Goal: Information Seeking & Learning: Learn about a topic

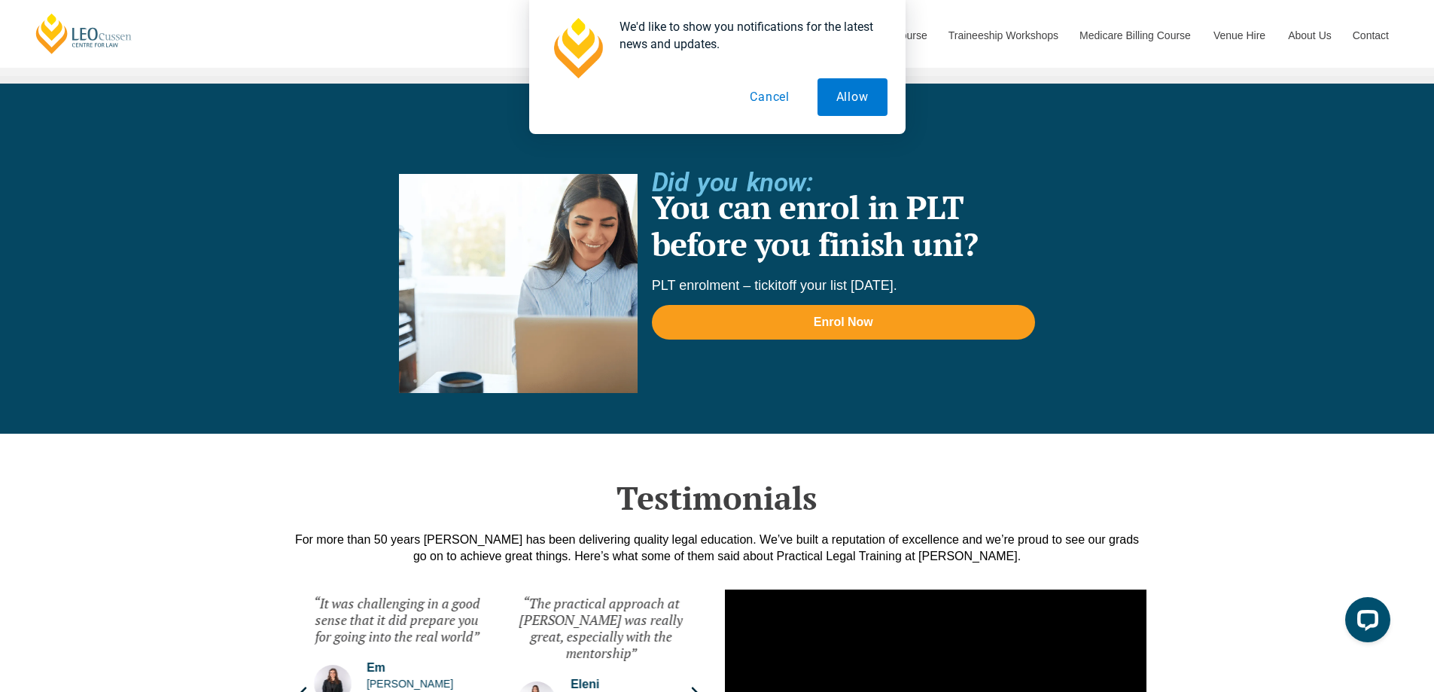
scroll to position [3539, 0]
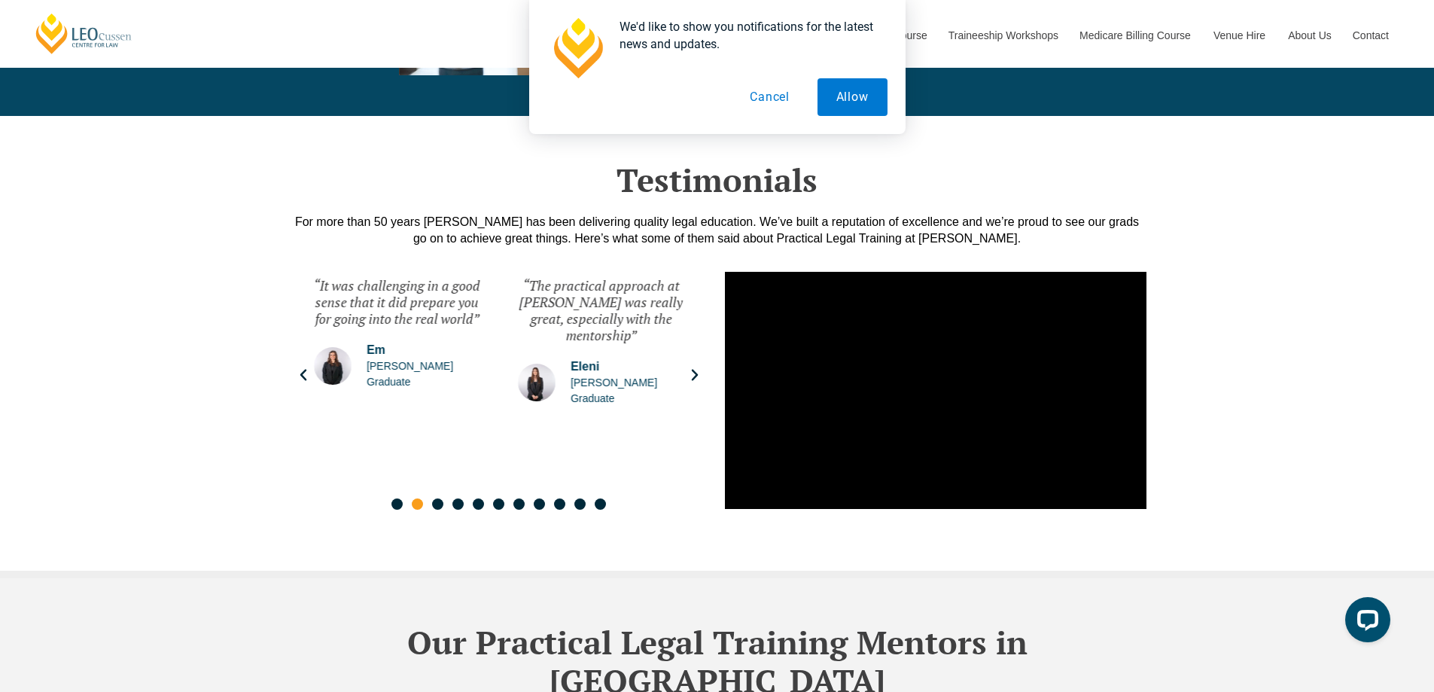
click at [773, 97] on button "Cancel" at bounding box center [770, 97] width 78 height 38
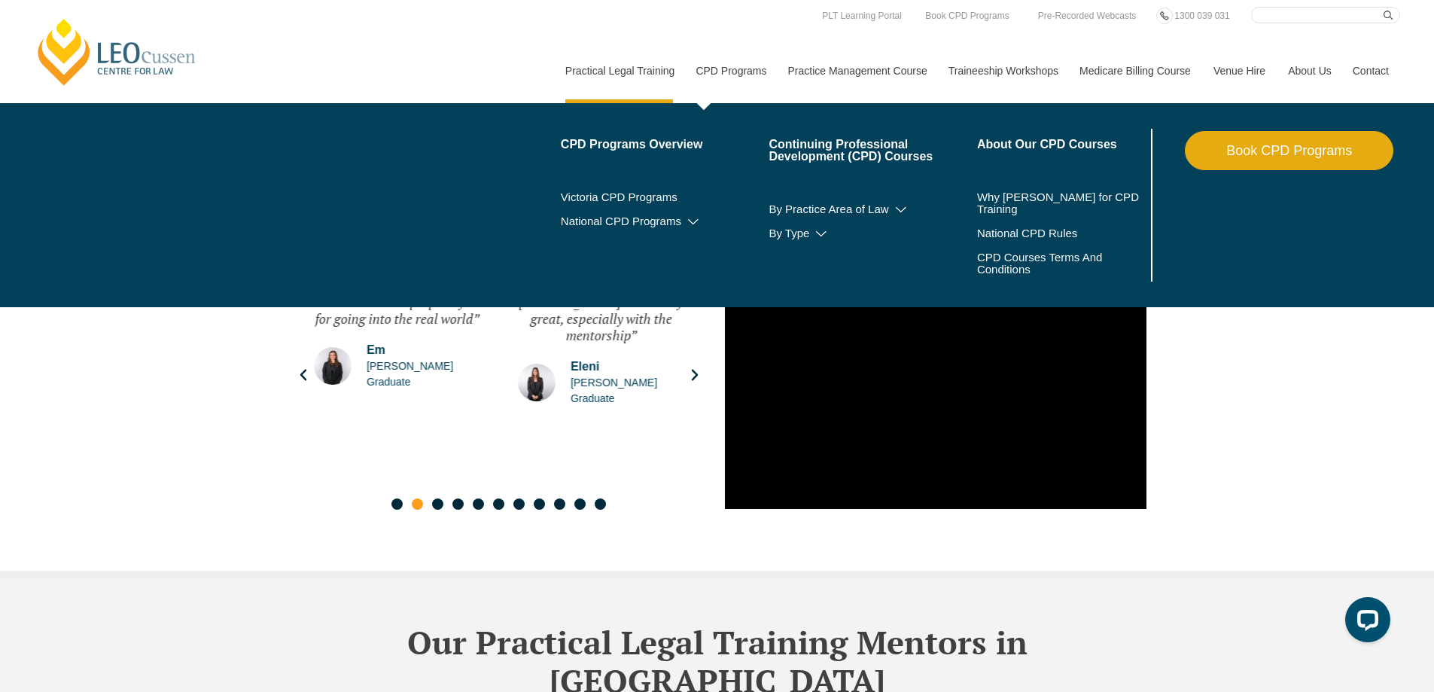
click at [724, 66] on link "CPD Programs" at bounding box center [730, 70] width 92 height 65
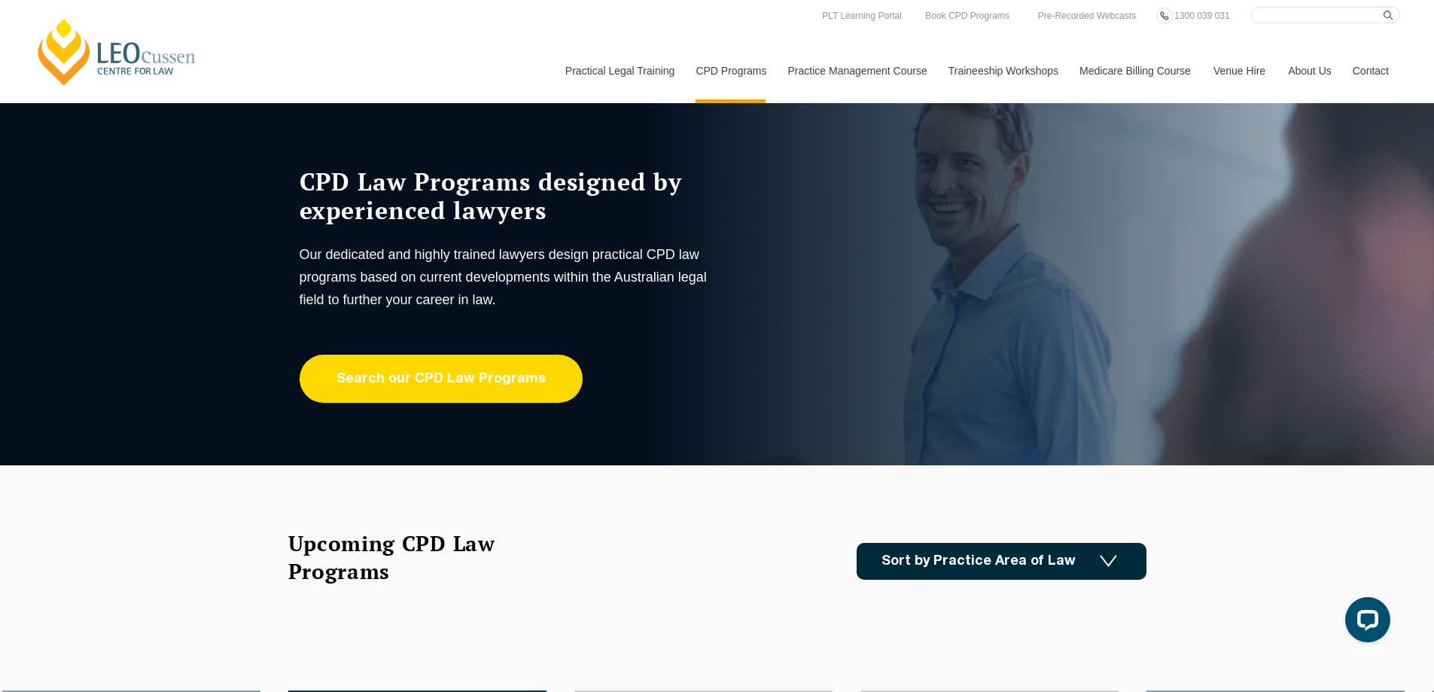
click at [505, 370] on link "Search our CPD Law Programs" at bounding box center [441, 379] width 283 height 48
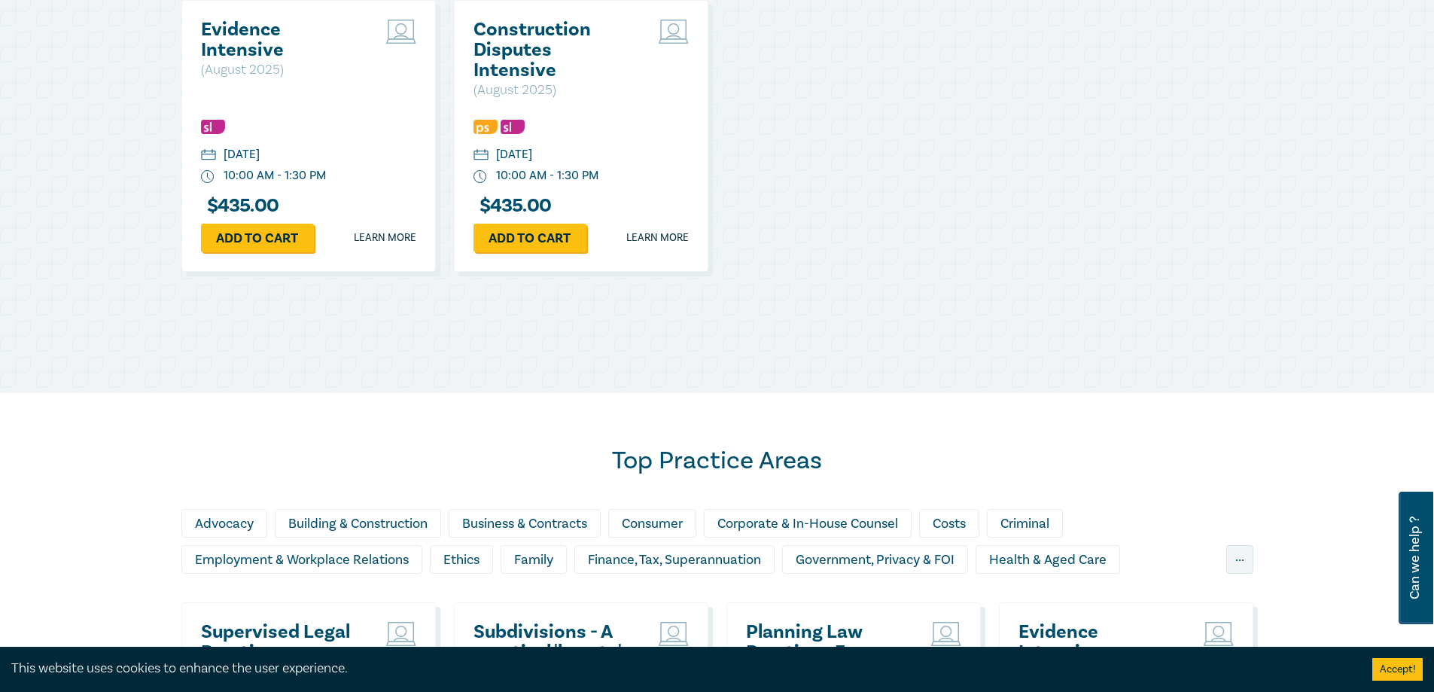
scroll to position [979, 0]
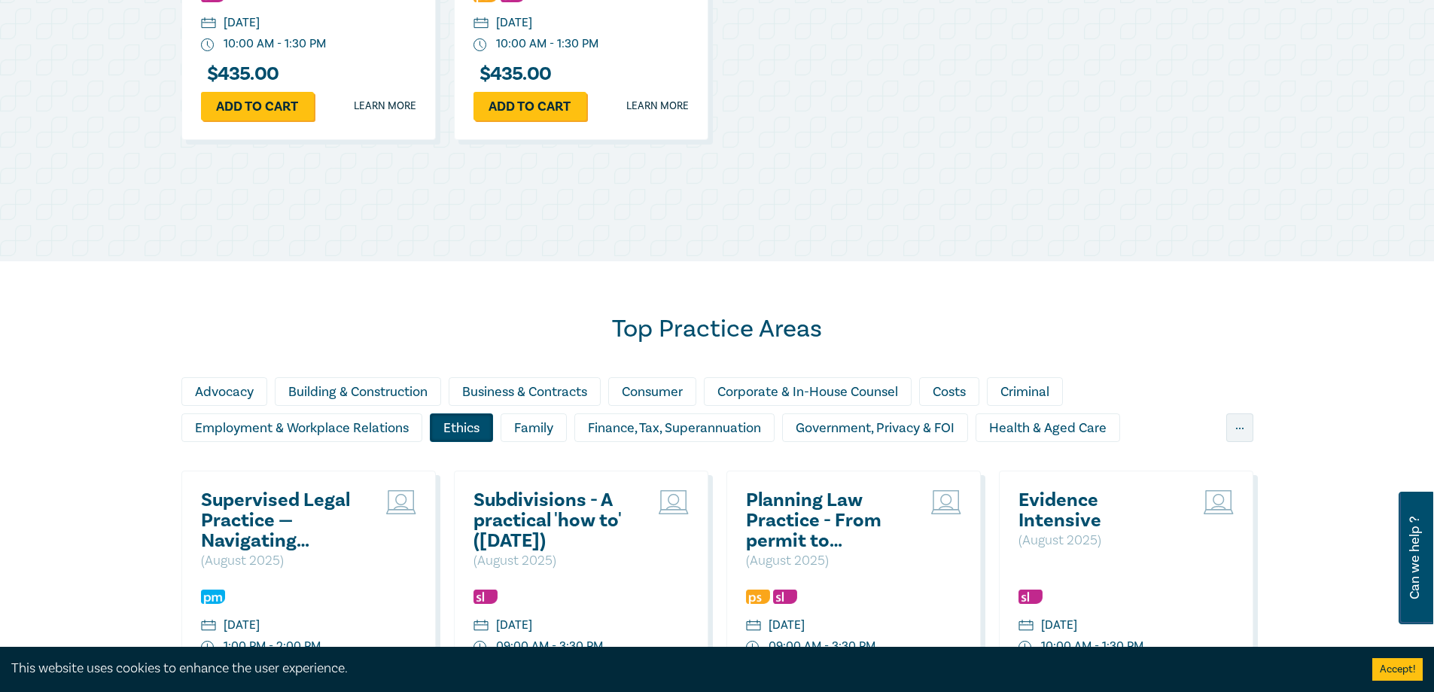
click at [443, 426] on div "Ethics" at bounding box center [461, 427] width 63 height 29
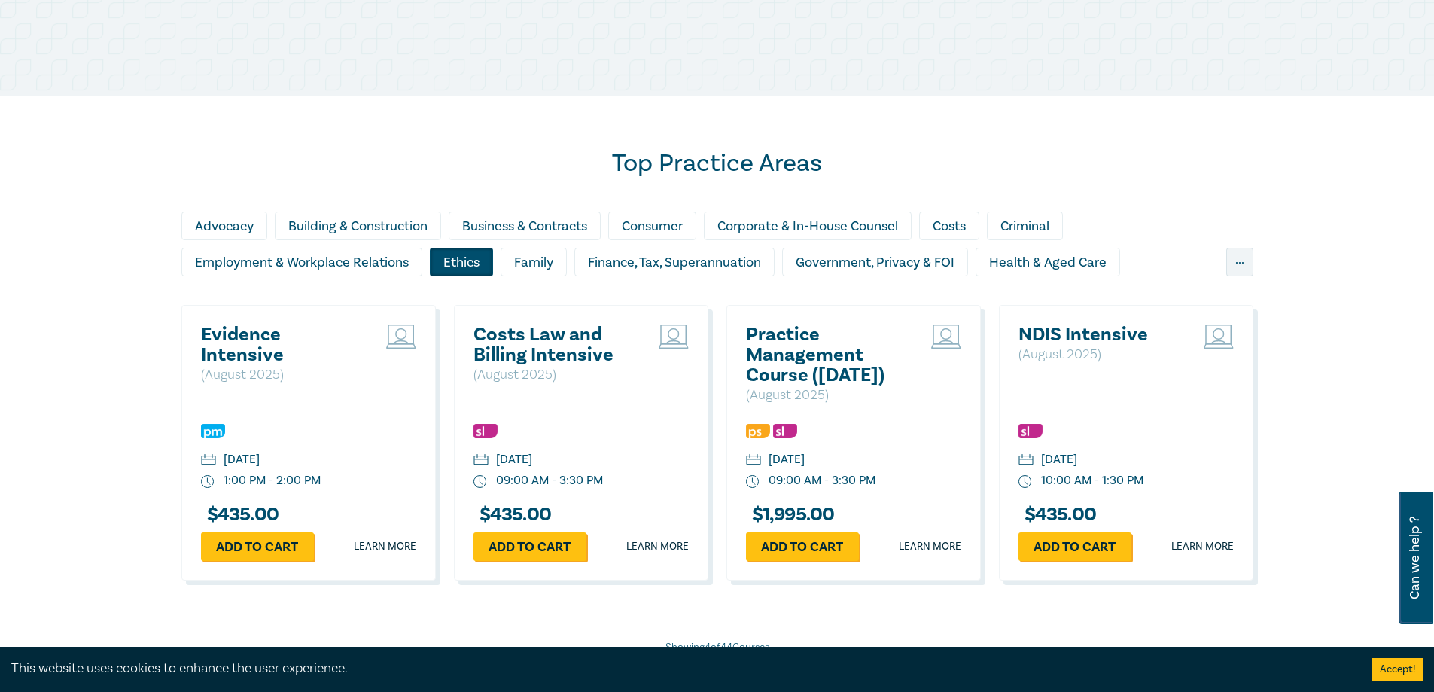
scroll to position [1205, 0]
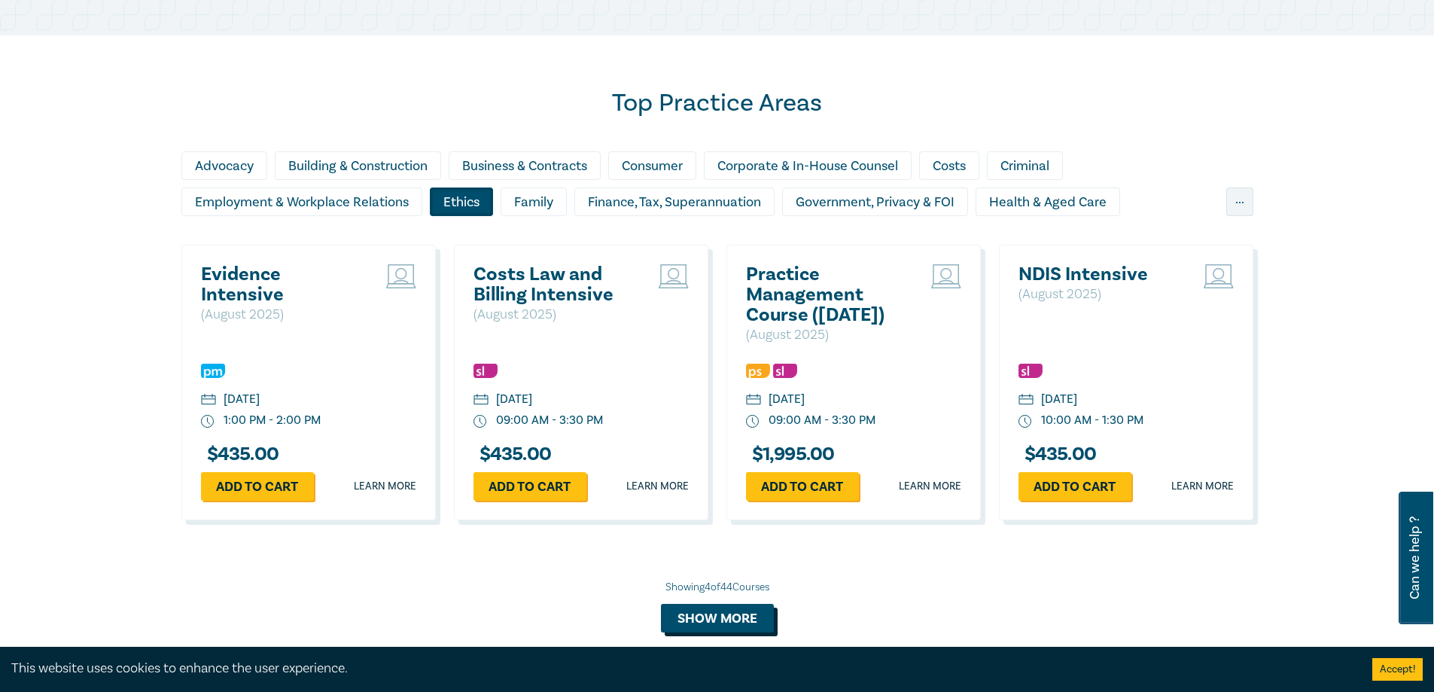
click at [740, 616] on button "Show more" at bounding box center [717, 618] width 113 height 29
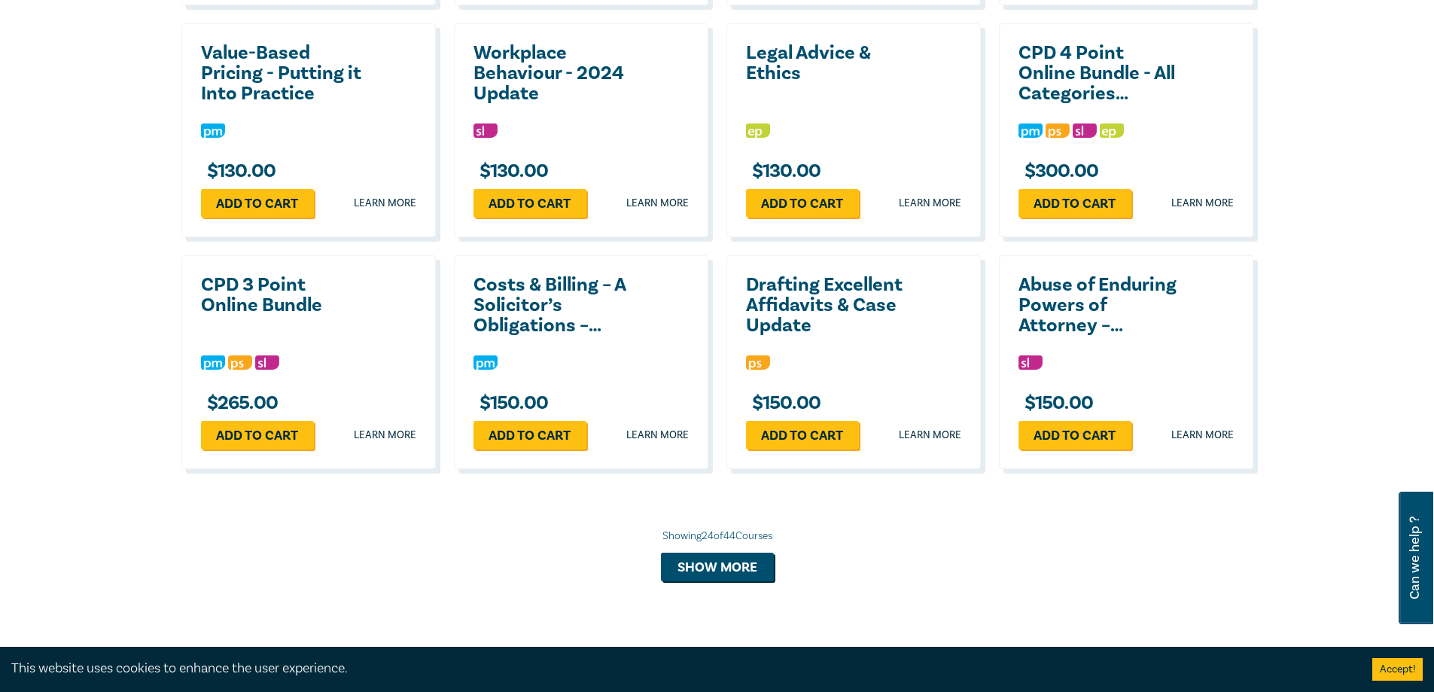
scroll to position [2560, 0]
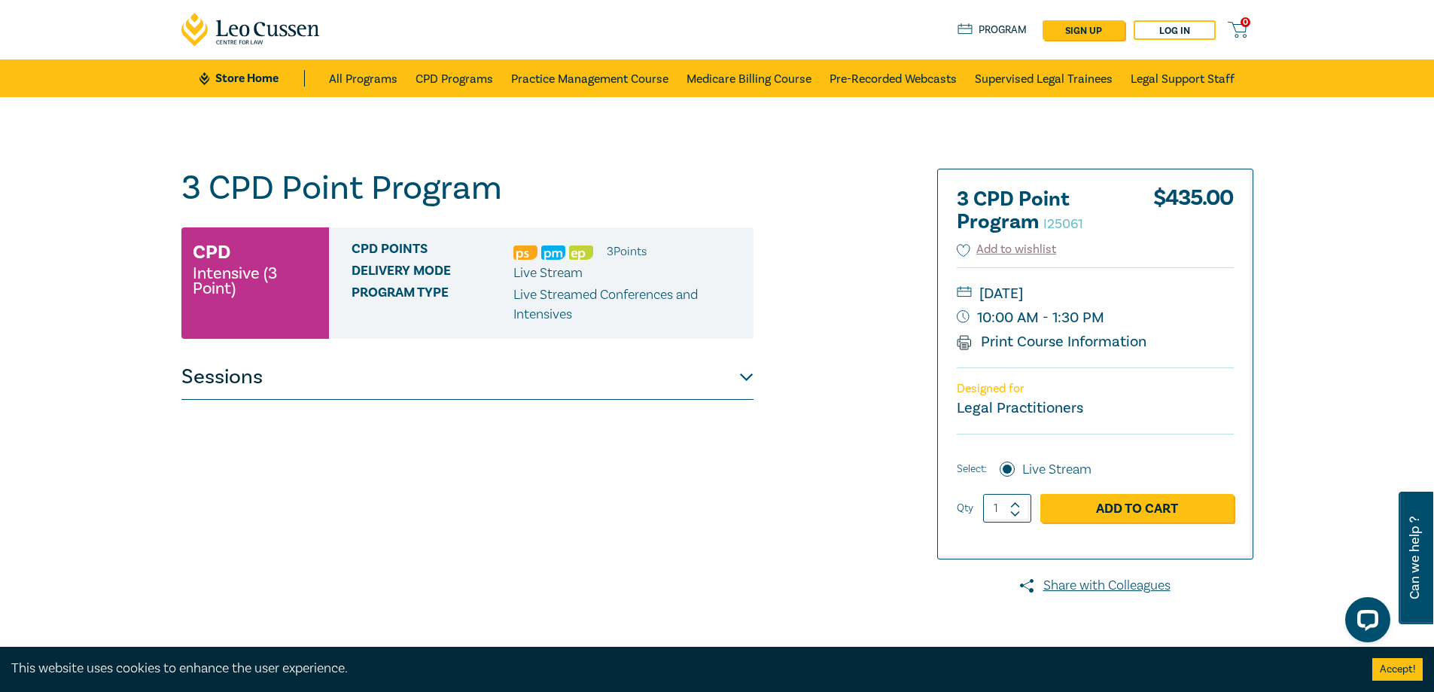
click at [748, 376] on button "Sessions" at bounding box center [467, 377] width 572 height 45
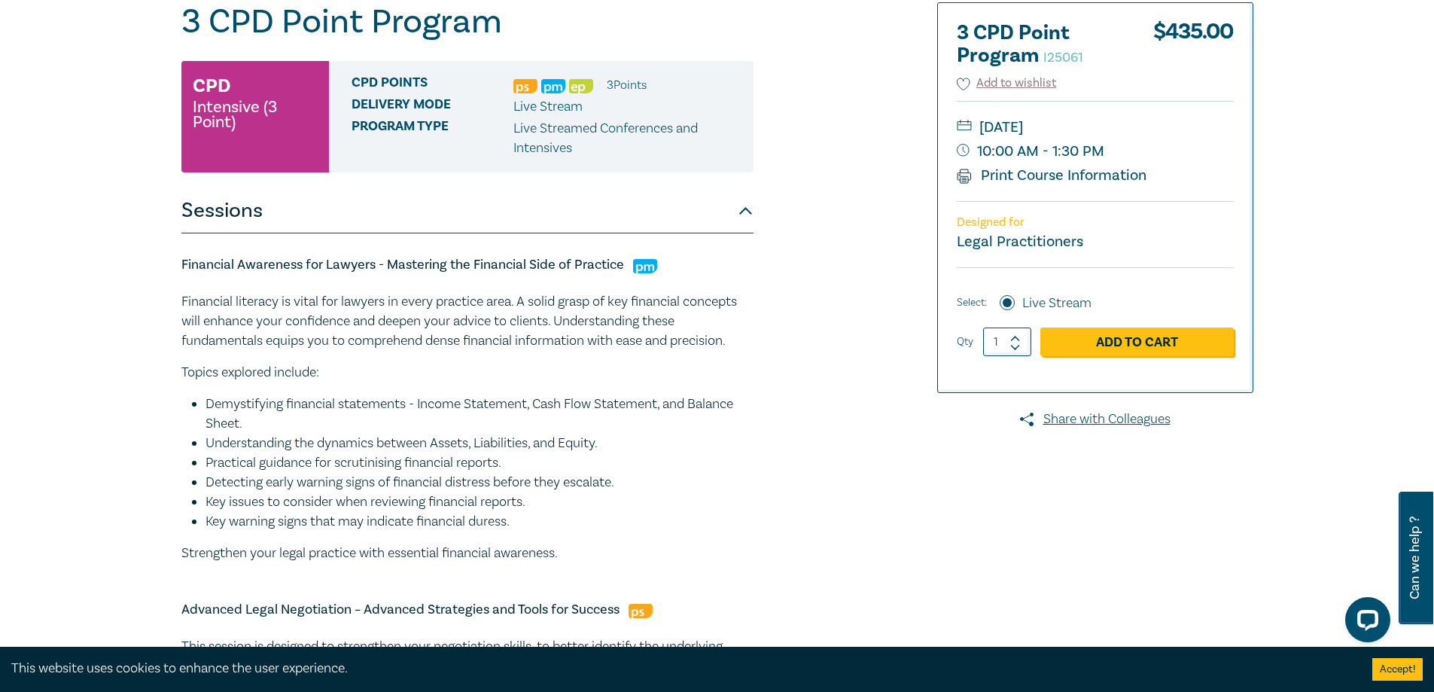
scroll to position [75, 0]
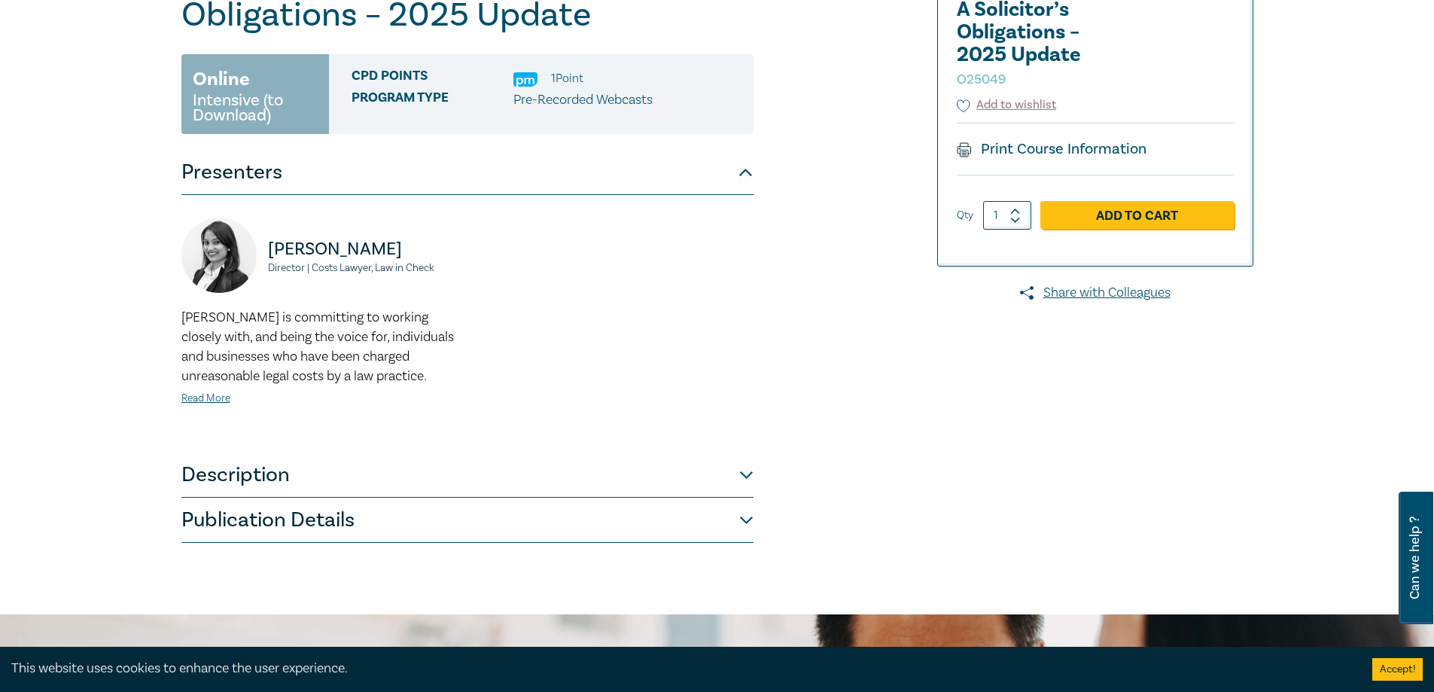
scroll to position [75, 0]
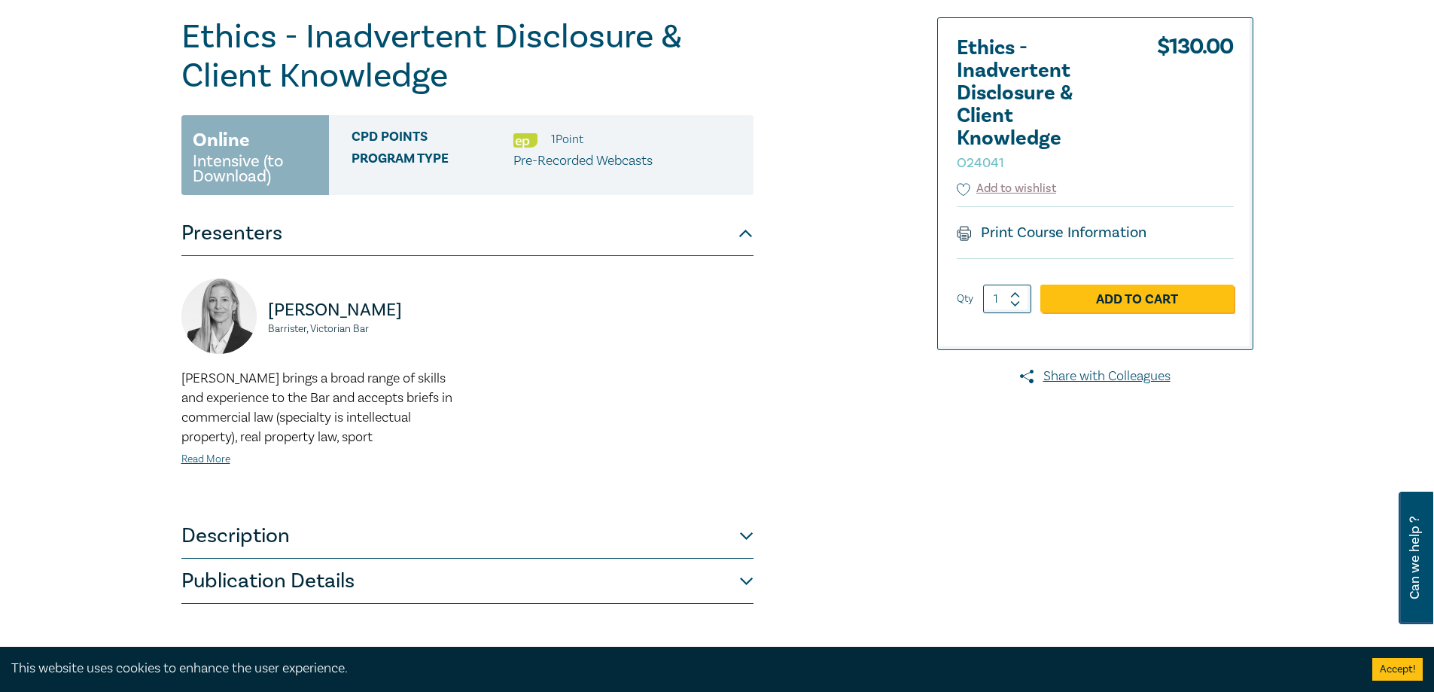
scroll to position [151, 0]
click at [741, 544] on button "Description" at bounding box center [467, 536] width 572 height 45
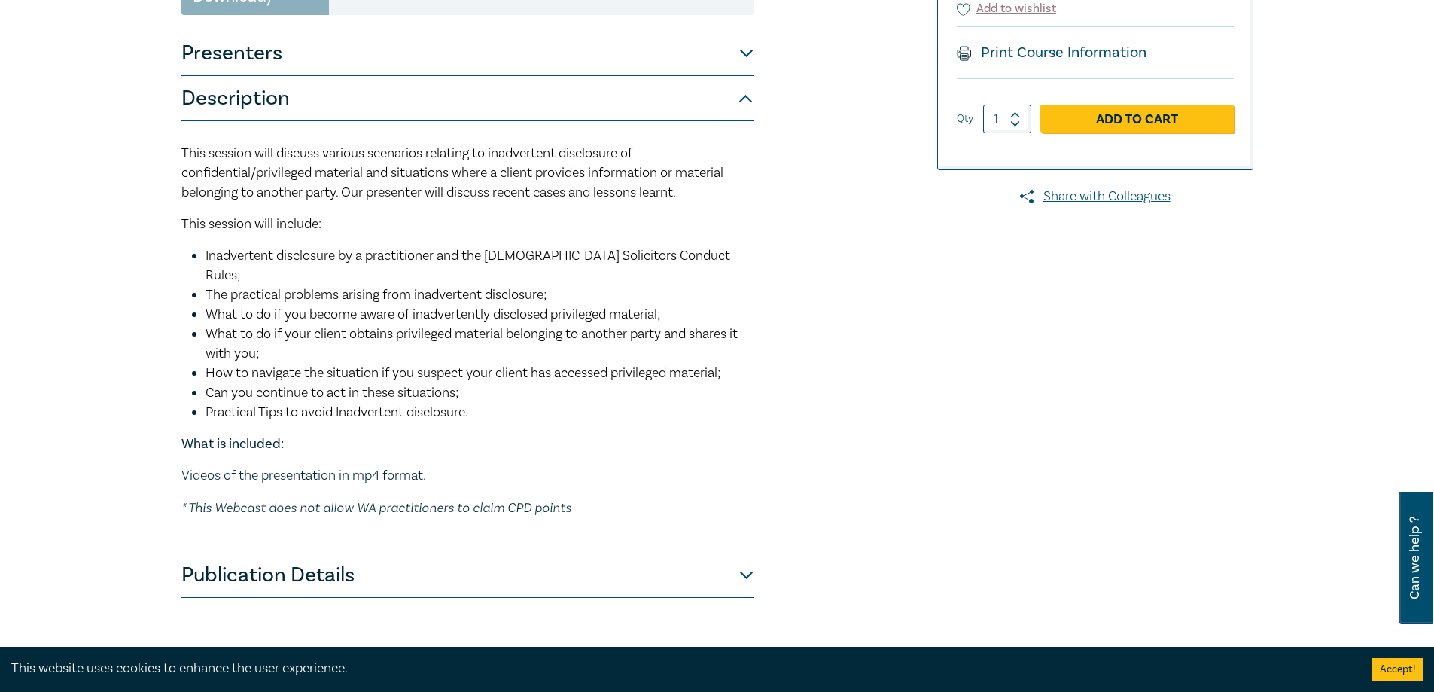
scroll to position [376, 0]
